Goal: Task Accomplishment & Management: Manage account settings

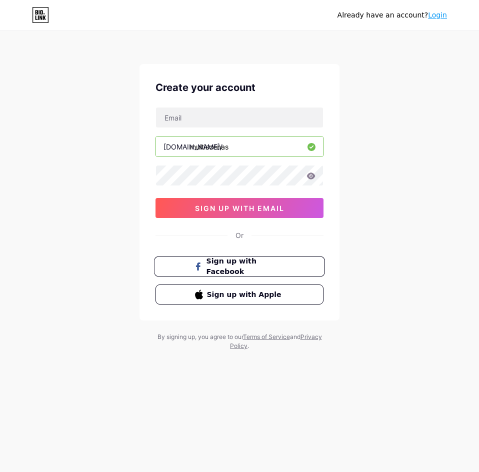
click at [240, 259] on span "Sign up with Facebook" at bounding box center [245, 266] width 78 height 21
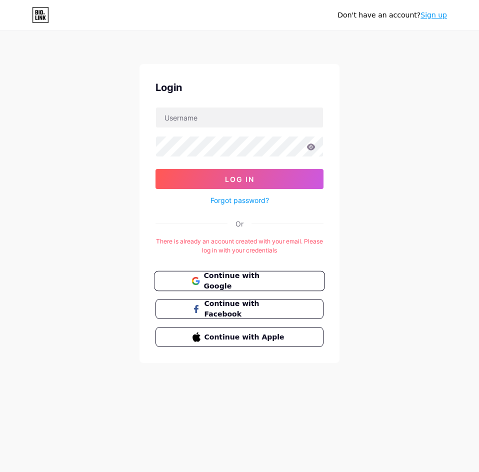
click at [235, 274] on button "Continue with Google" at bounding box center [239, 281] width 170 height 20
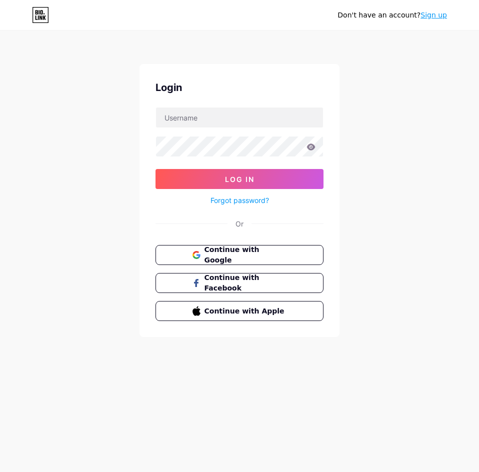
click at [438, 14] on link "Sign up" at bounding box center [433, 15] width 26 height 8
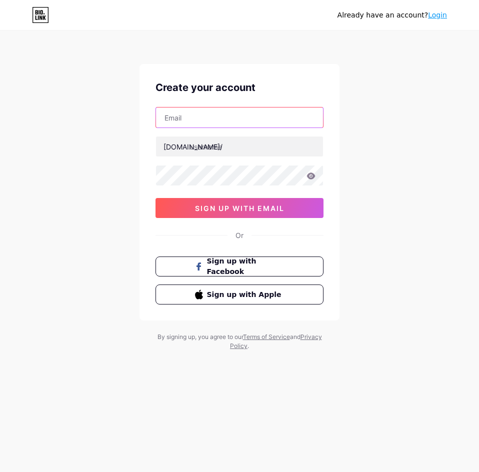
click at [200, 121] on input "text" at bounding box center [239, 117] width 167 height 20
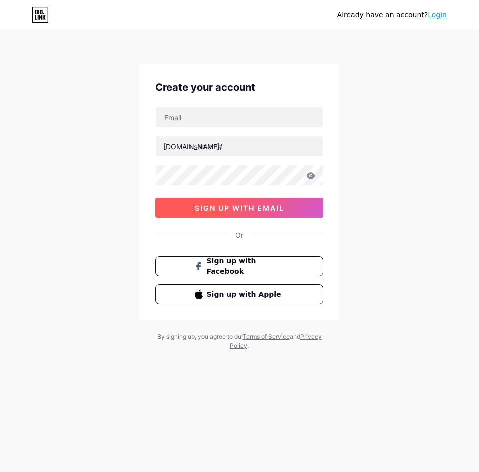
click at [176, 211] on button "sign up with email" at bounding box center [239, 208] width 168 height 20
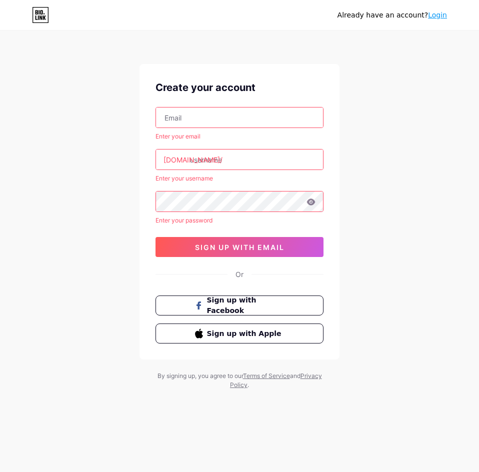
click at [221, 118] on input "text" at bounding box center [239, 117] width 167 height 20
type input "[EMAIL_ADDRESS][DOMAIN_NAME]"
click at [215, 165] on input "text" at bounding box center [239, 159] width 167 height 20
click at [230, 166] on input "text" at bounding box center [239, 159] width 167 height 20
paste input "multiscenas"
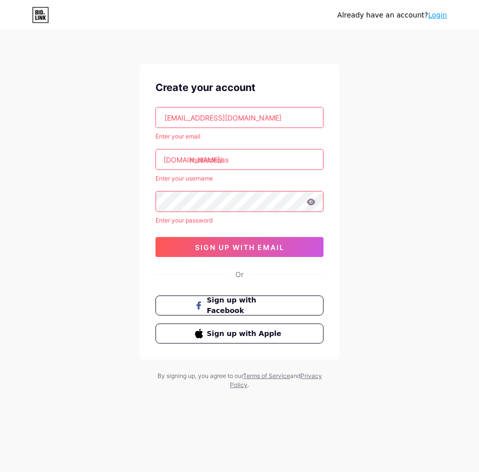
type input "multiscenas"
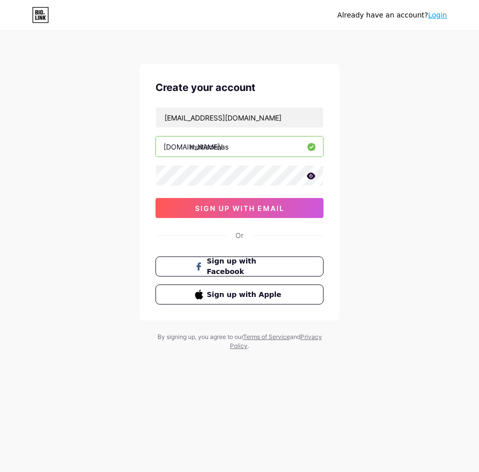
click at [229, 195] on div "helena.starhome@gmail.com bio.link/ multiscenas sign up with email" at bounding box center [239, 162] width 168 height 111
click at [226, 207] on span "sign up with email" at bounding box center [239, 208] width 89 height 8
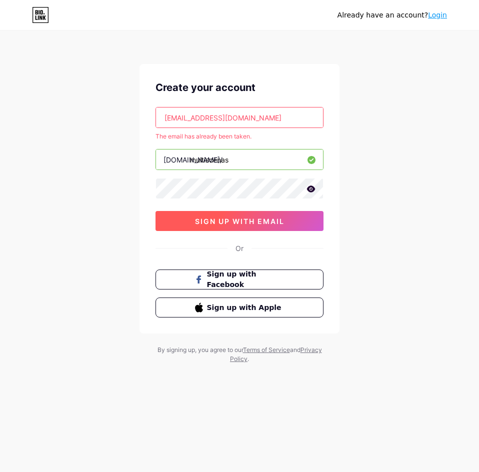
click at [228, 215] on button "sign up with email" at bounding box center [239, 221] width 168 height 20
click at [229, 213] on button "sign up with email" at bounding box center [239, 221] width 168 height 20
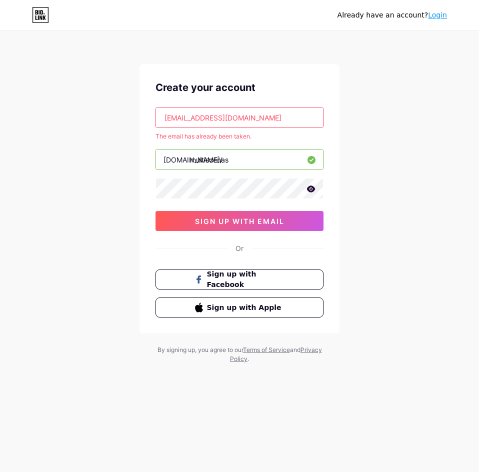
click at [440, 13] on link "Login" at bounding box center [437, 15] width 19 height 8
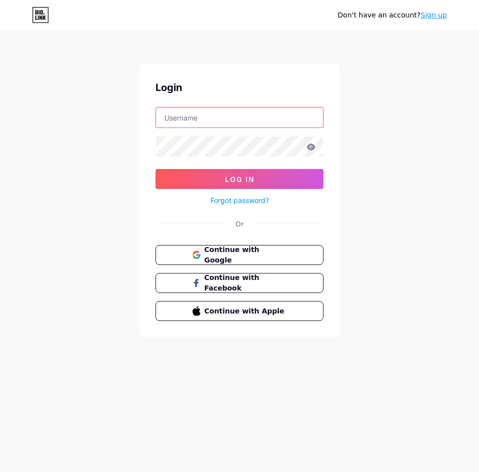
type input "[EMAIL_ADDRESS][DOMAIN_NAME]"
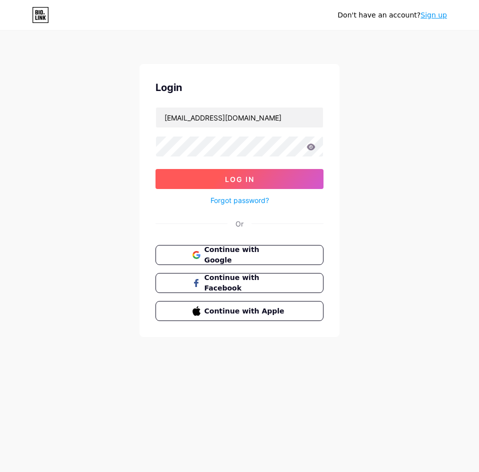
click at [201, 178] on button "Log In" at bounding box center [239, 179] width 168 height 20
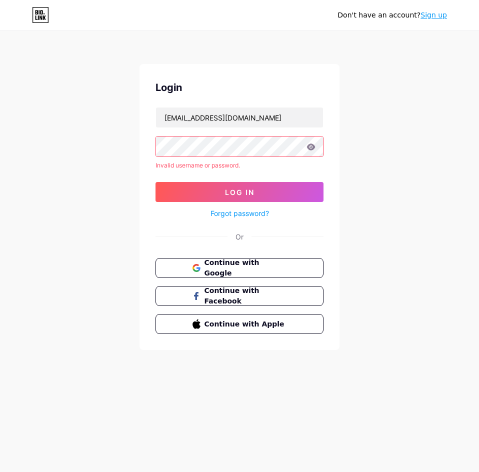
click at [252, 206] on div "Forgot password?" at bounding box center [239, 210] width 168 height 17
click at [249, 215] on link "Forgot password?" at bounding box center [239, 213] width 58 height 10
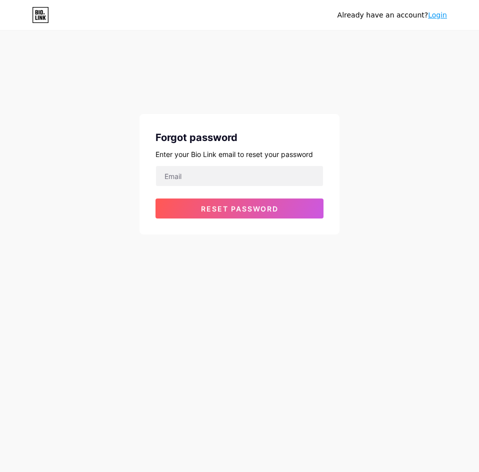
click at [244, 165] on div at bounding box center [239, 175] width 168 height 21
click at [244, 175] on input "email" at bounding box center [239, 176] width 167 height 20
type input "[EMAIL_ADDRESS][DOMAIN_NAME]"
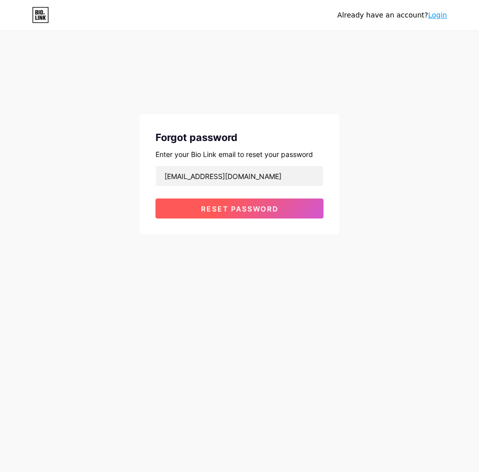
click at [249, 207] on span "Reset password" at bounding box center [239, 208] width 77 height 8
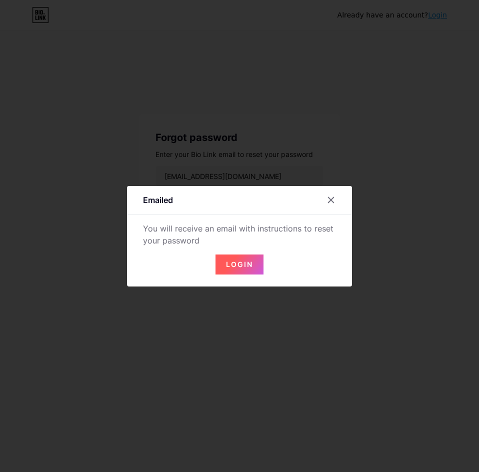
click at [235, 261] on span "Login" at bounding box center [239, 264] width 27 height 8
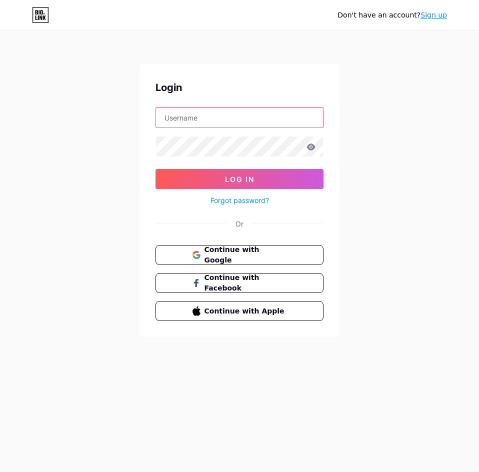
type input "[EMAIL_ADDRESS][DOMAIN_NAME]"
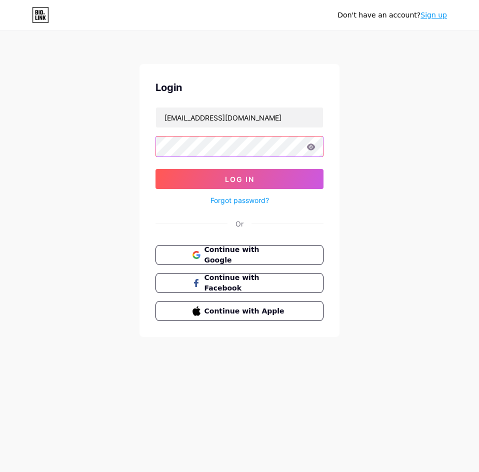
click at [132, 151] on div "Don't have an account? Sign up Login [EMAIL_ADDRESS][DOMAIN_NAME] Log In Forgot…" at bounding box center [239, 184] width 479 height 369
click at [155, 169] on button "Log In" at bounding box center [239, 179] width 168 height 20
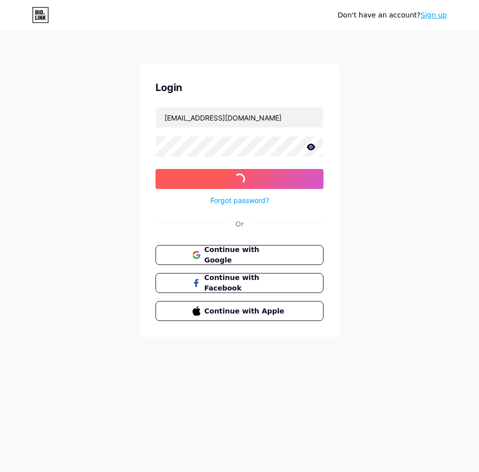
click at [177, 182] on button "Log In" at bounding box center [239, 179] width 168 height 20
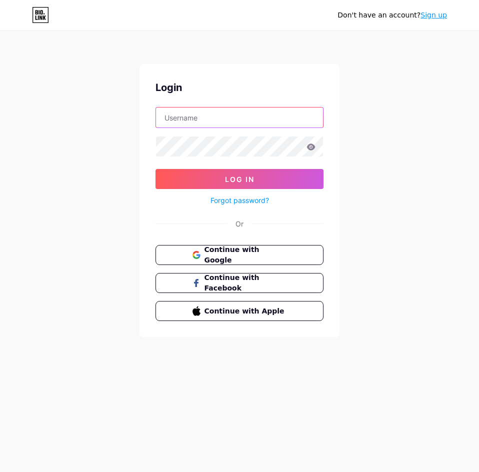
type input "[EMAIL_ADDRESS][DOMAIN_NAME]"
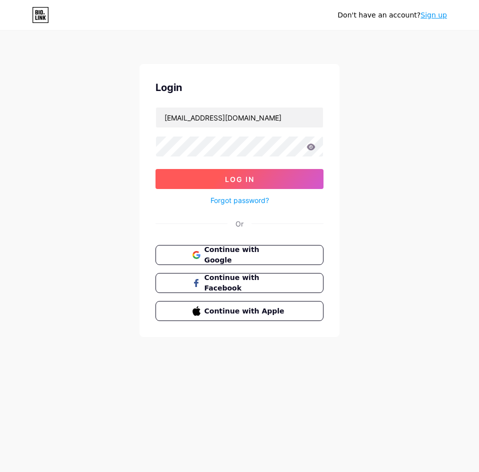
click at [232, 184] on button "Log In" at bounding box center [239, 179] width 168 height 20
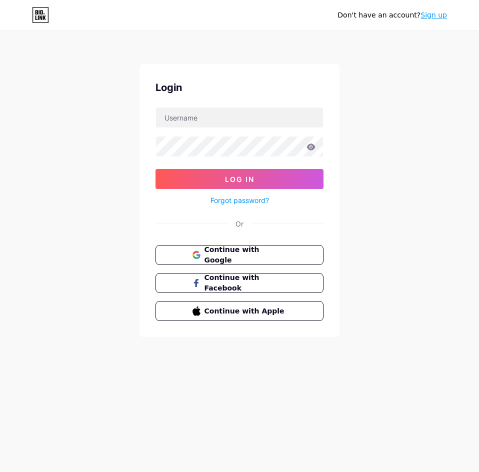
type input "[EMAIL_ADDRESS][DOMAIN_NAME]"
click at [44, 13] on icon at bounding box center [40, 15] width 17 height 16
